Goal: Information Seeking & Learning: Learn about a topic

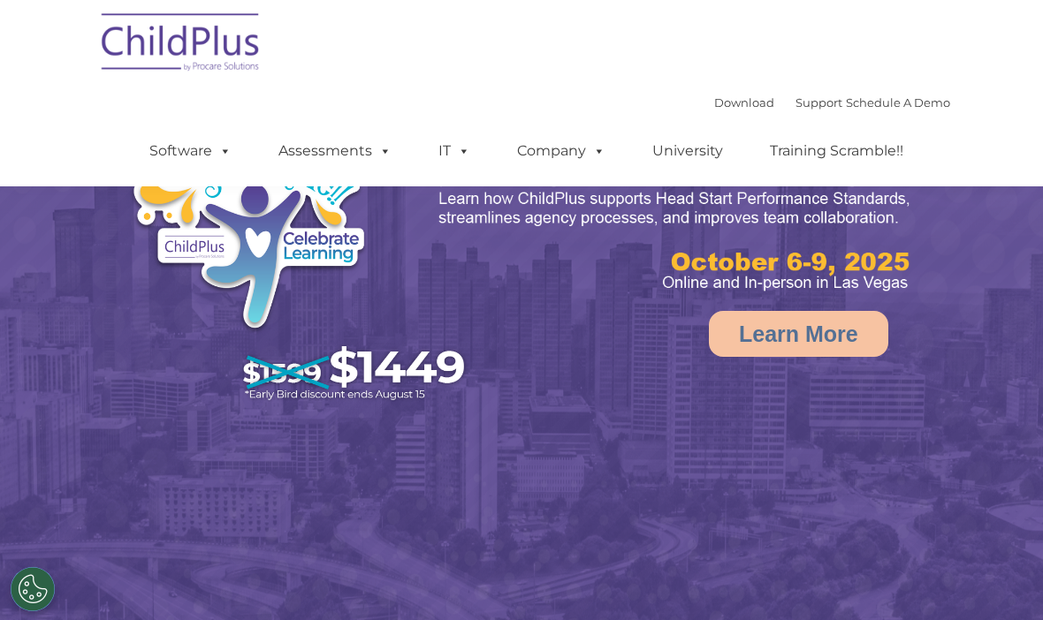
scroll to position [105, 0]
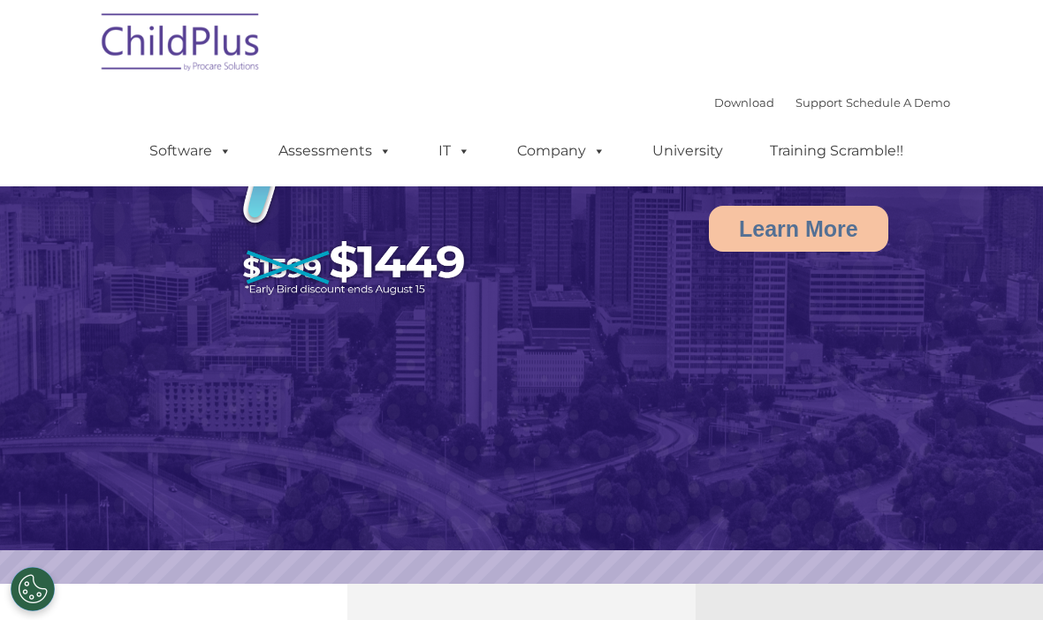
select select "MEDIUM"
click at [166, 49] on img at bounding box center [181, 45] width 177 height 88
click at [171, 52] on img at bounding box center [181, 45] width 177 height 88
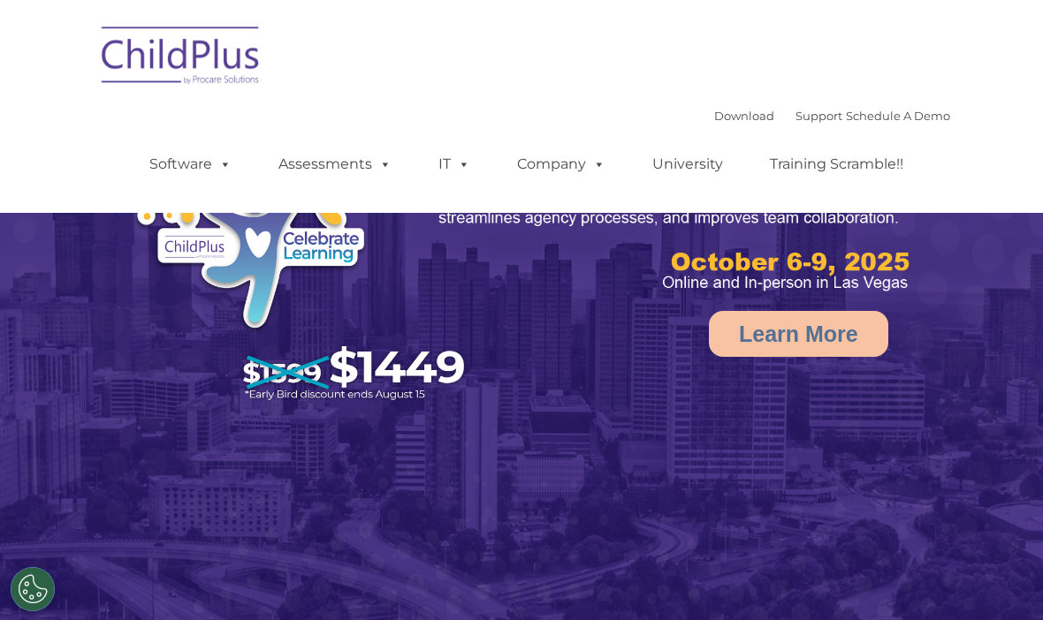
select select "MEDIUM"
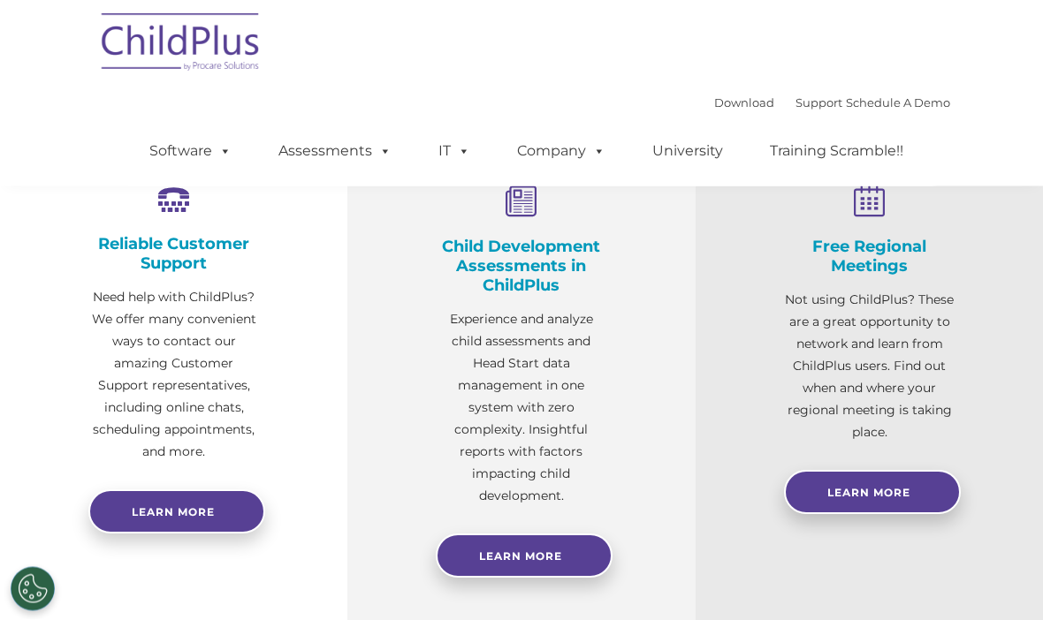
scroll to position [611, 0]
click at [530, 566] on link "Learn More" at bounding box center [524, 555] width 177 height 44
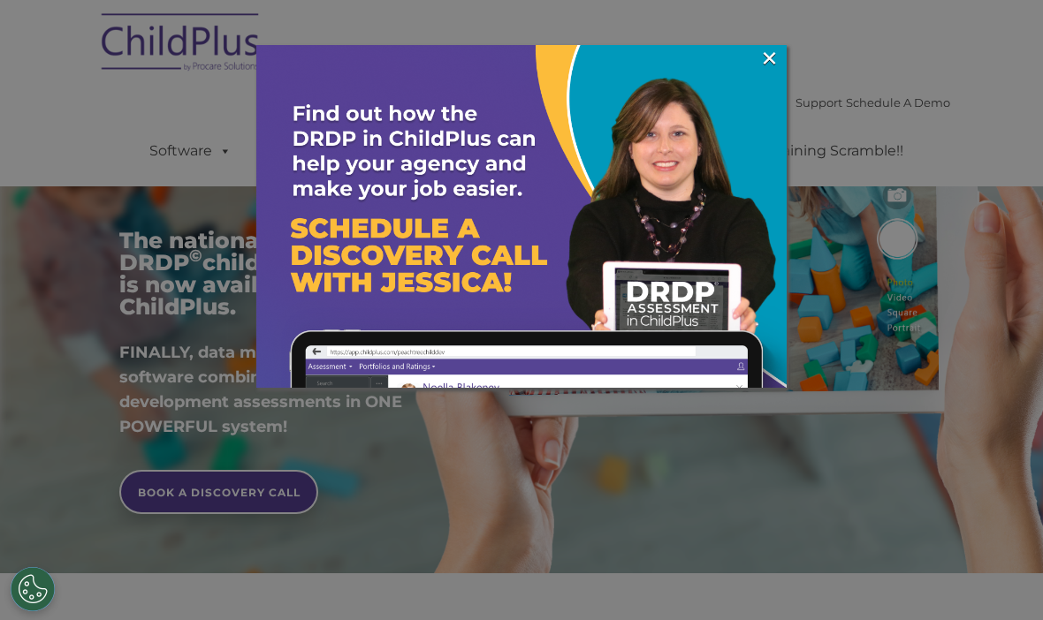
scroll to position [183, 0]
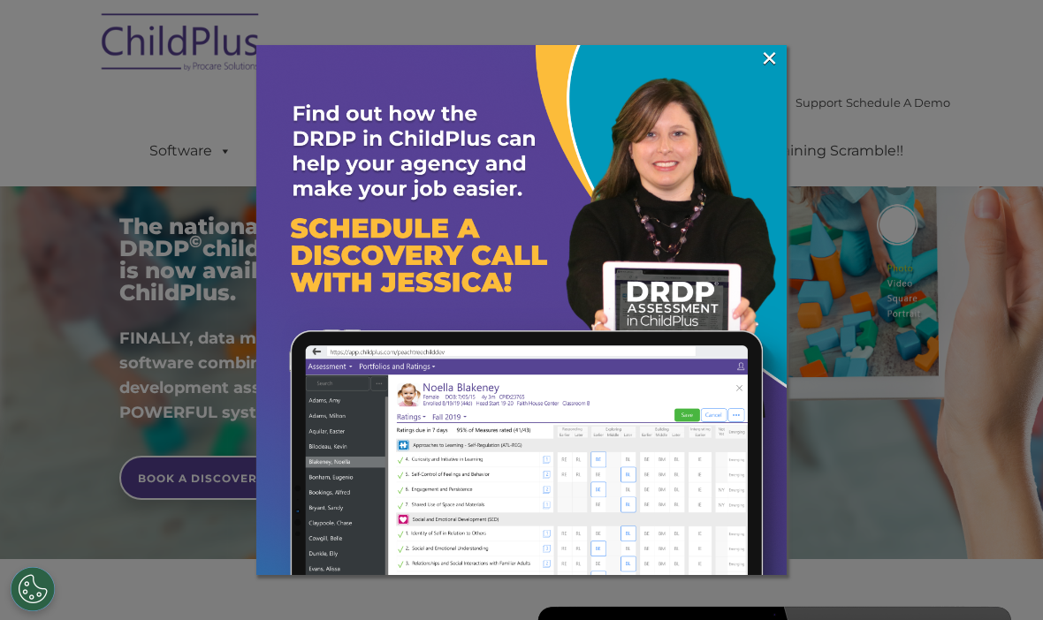
click at [764, 63] on link "×" at bounding box center [769, 58] width 20 height 18
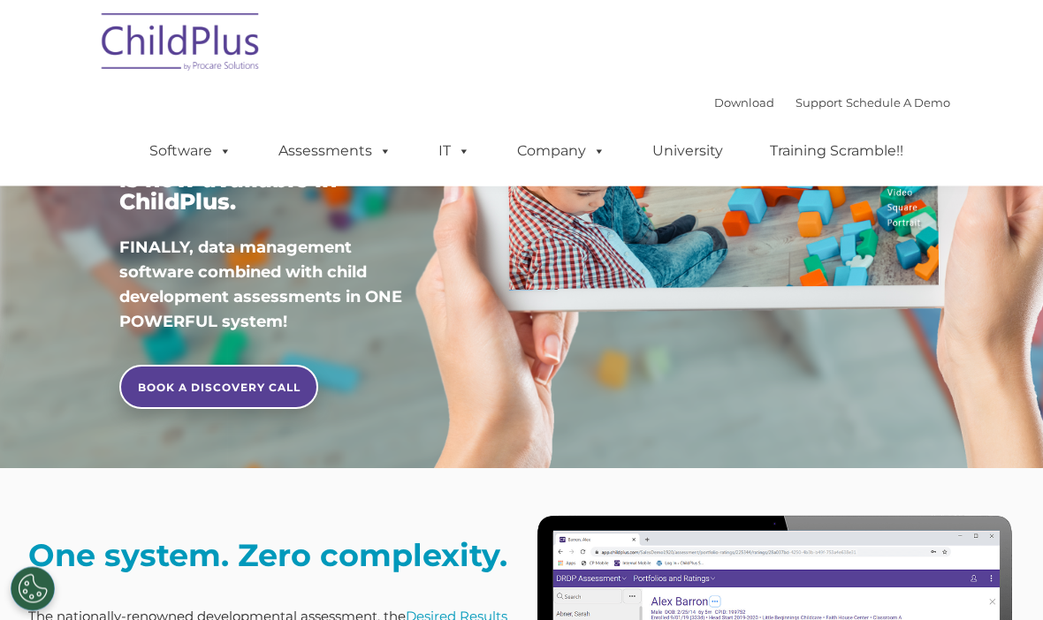
scroll to position [274, 0]
click at [218, 403] on link "BOOK A DISCOVERY CALL" at bounding box center [218, 387] width 199 height 44
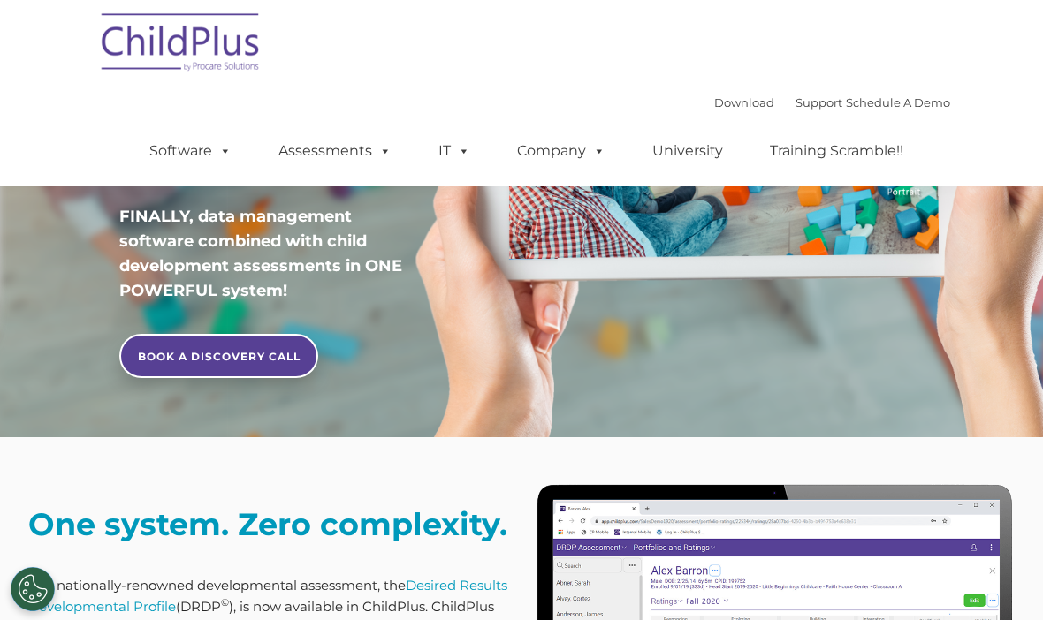
scroll to position [304, 0]
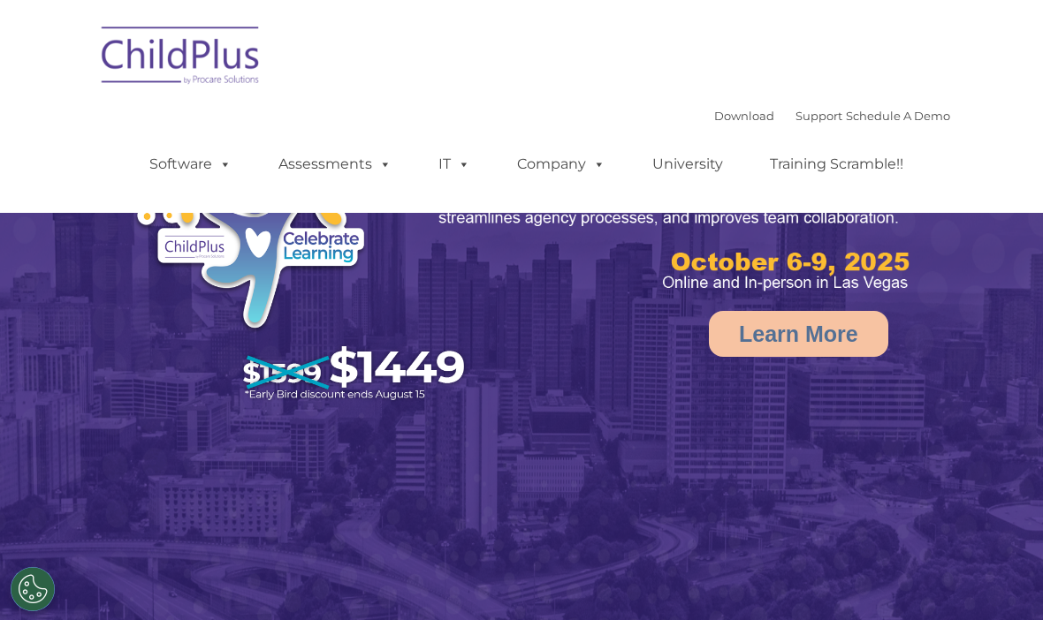
select select "MEDIUM"
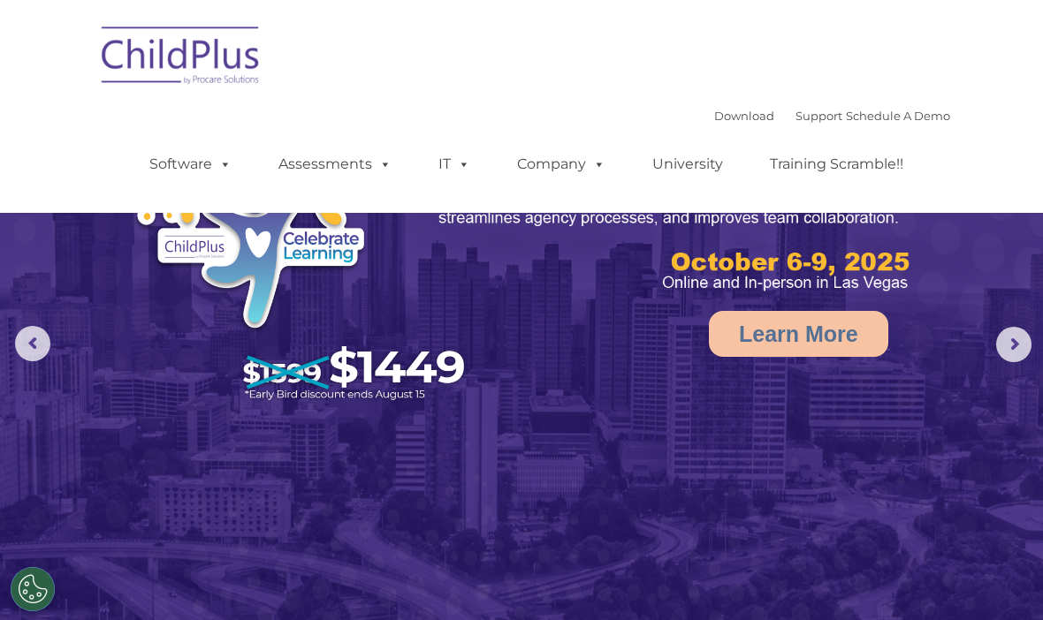
click at [451, 166] on span at bounding box center [460, 164] width 19 height 17
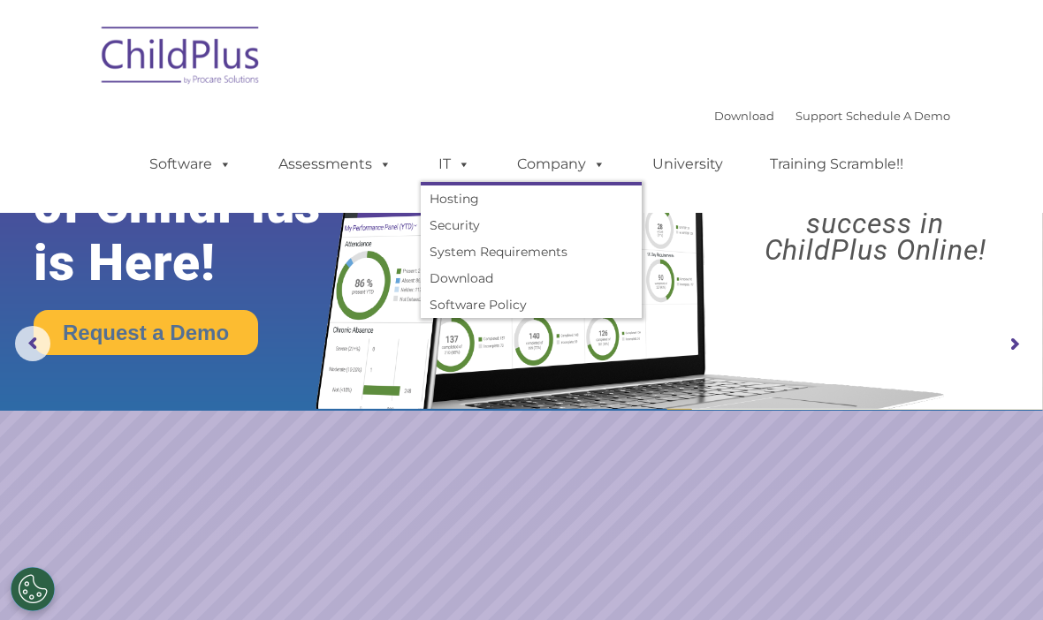
click at [558, 161] on link "Company" at bounding box center [561, 164] width 124 height 35
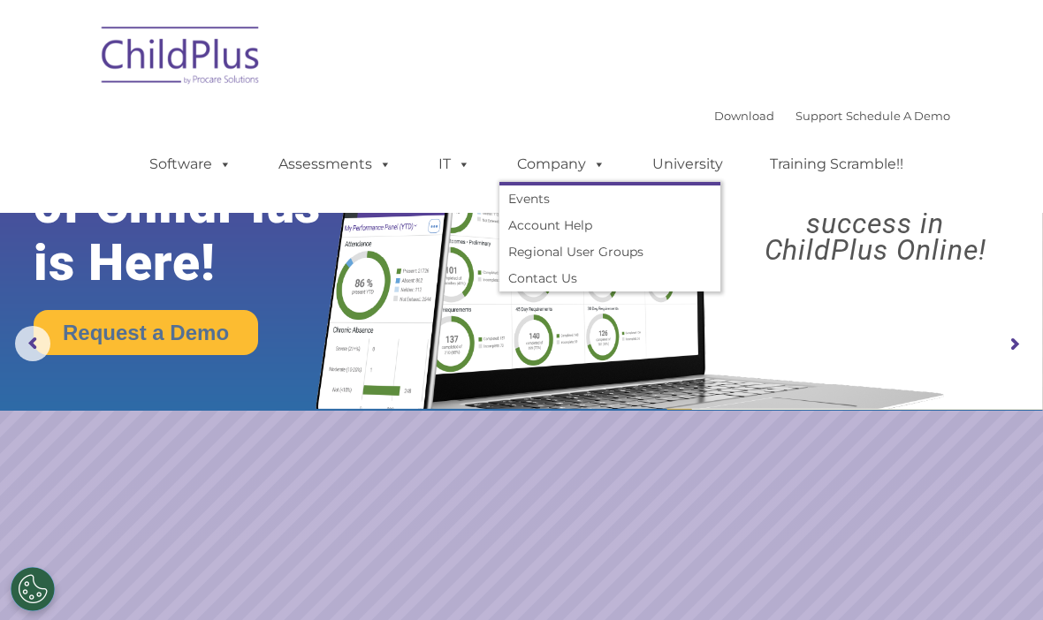
click at [697, 172] on link "University" at bounding box center [688, 164] width 106 height 35
click at [689, 178] on link "University" at bounding box center [688, 164] width 106 height 35
click at [692, 164] on link "University" at bounding box center [688, 164] width 106 height 35
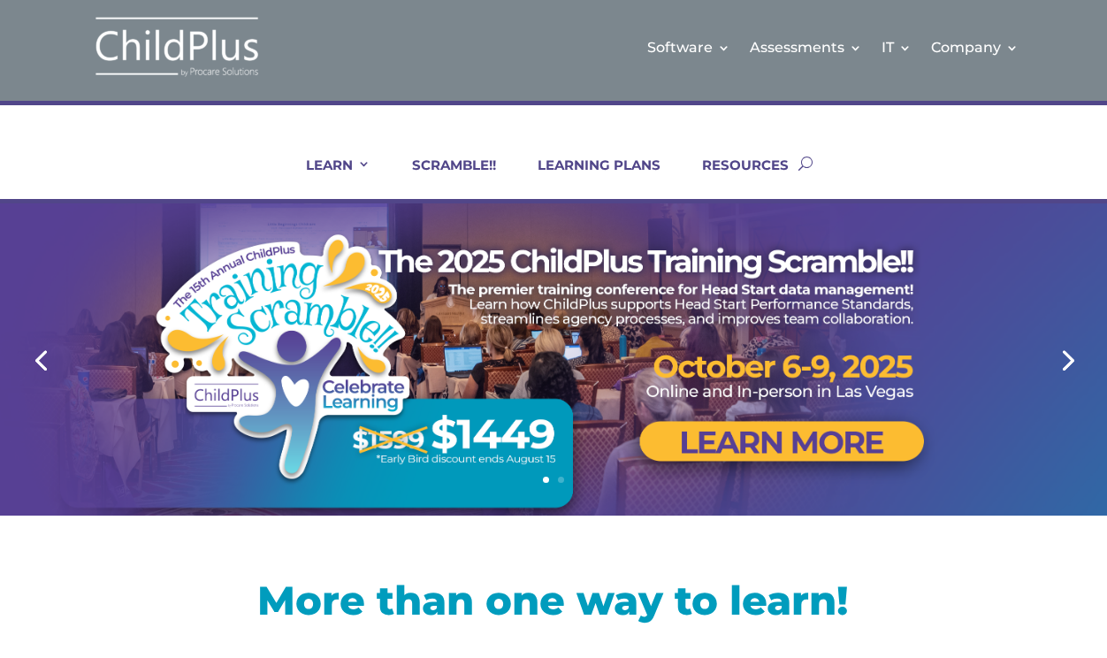
scroll to position [6, 0]
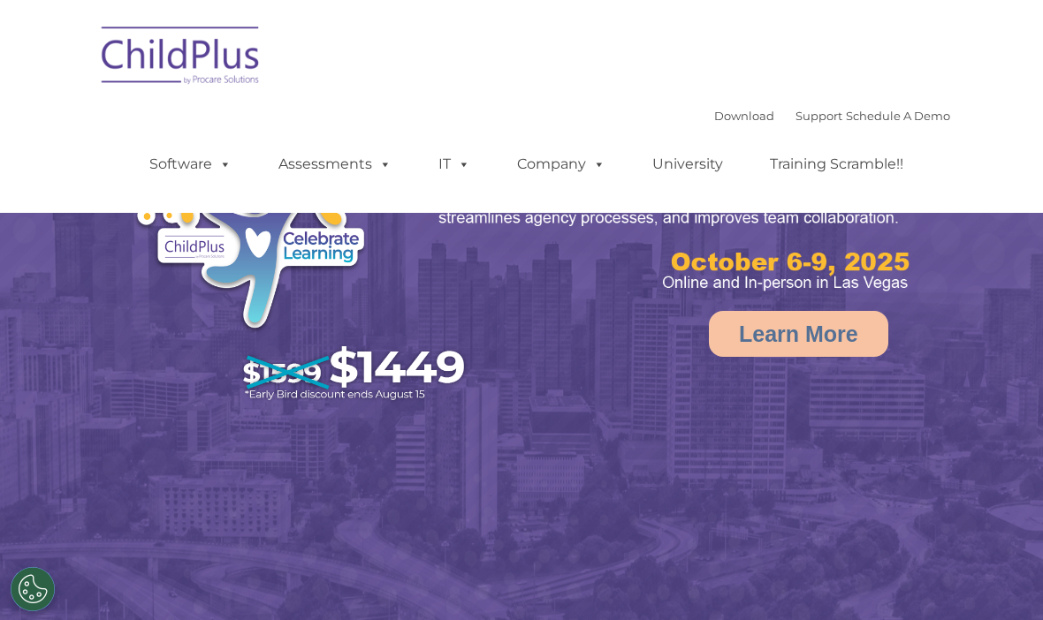
select select "MEDIUM"
